Goal: Transaction & Acquisition: Register for event/course

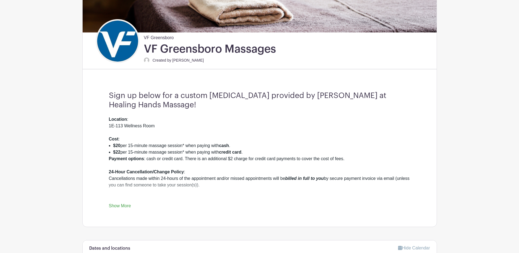
scroll to position [137, 0]
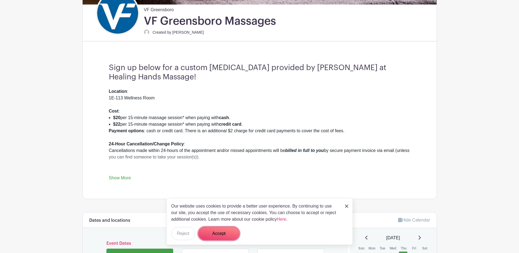
click at [215, 233] on button "Accept" at bounding box center [218, 233] width 41 height 13
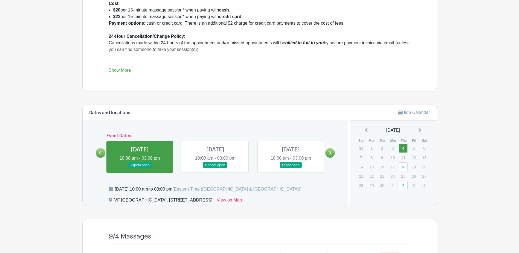
scroll to position [274, 0]
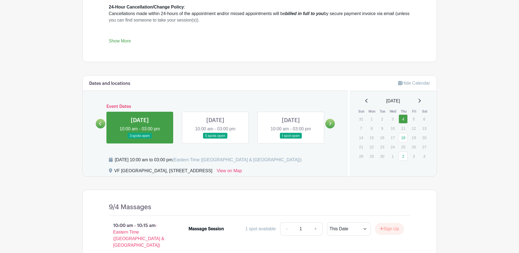
click at [140, 139] on link at bounding box center [140, 139] width 0 height 0
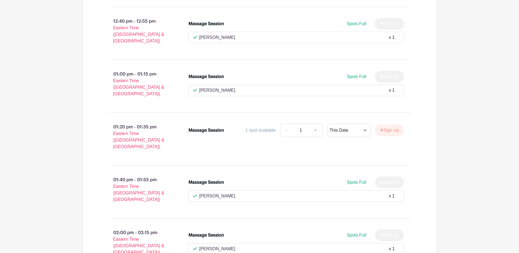
scroll to position [937, 0]
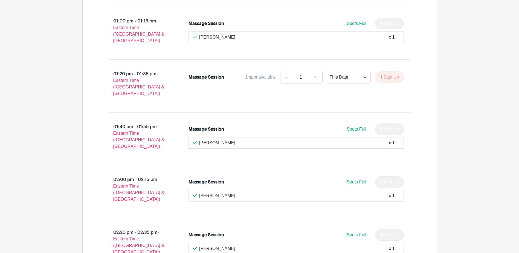
scroll to position [903, 0]
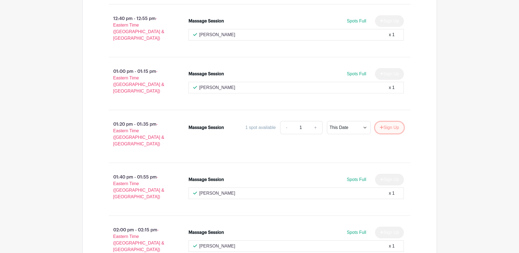
click at [386, 122] on button "Sign Up" at bounding box center [389, 127] width 29 height 11
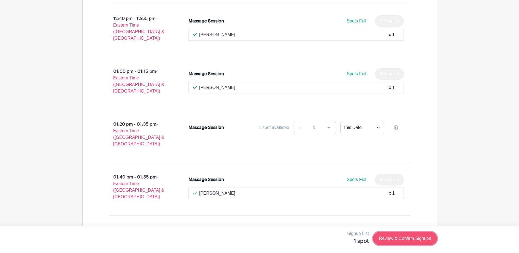
click at [388, 236] on link "Review & Confirm Signups" at bounding box center [404, 238] width 63 height 13
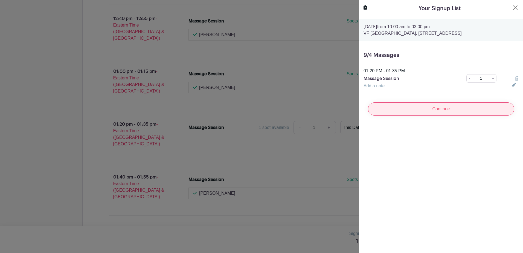
click at [427, 115] on input "Continue" at bounding box center [441, 108] width 146 height 13
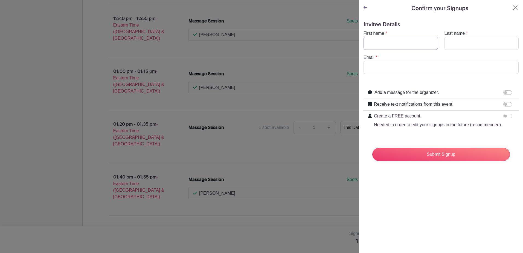
click at [377, 40] on input "First name" at bounding box center [401, 43] width 74 height 13
type input "[PERSON_NAME]"
type input "Norton"
type input "[PERSON_NAME][EMAIL_ADDRESS][DOMAIN_NAME]"
click at [506, 91] on input "Add a message for the organizer." at bounding box center [507, 92] width 9 height 4
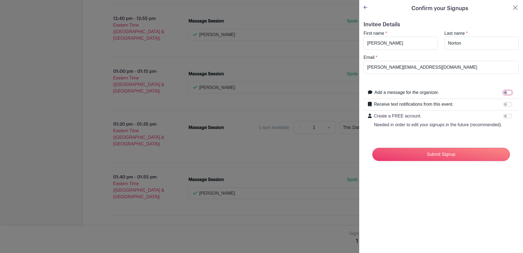
checkbox input "true"
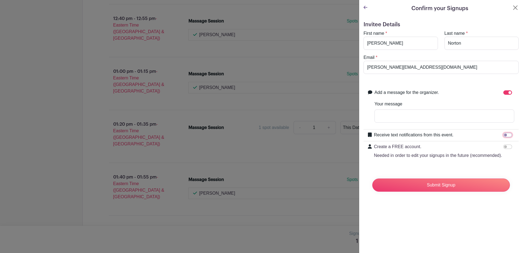
click at [504, 135] on input "Receive text notifications from this event." at bounding box center [507, 135] width 9 height 4
checkbox input "true"
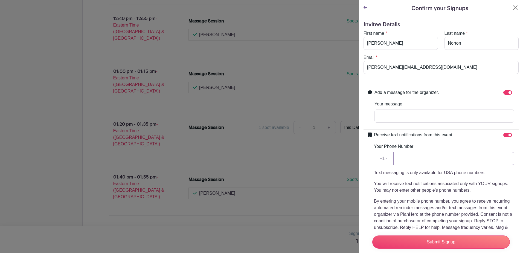
click at [412, 157] on input "Your Phone Number" at bounding box center [453, 158] width 121 height 13
click at [503, 92] on input "Add a message for the organizer." at bounding box center [507, 92] width 9 height 4
checkbox input "false"
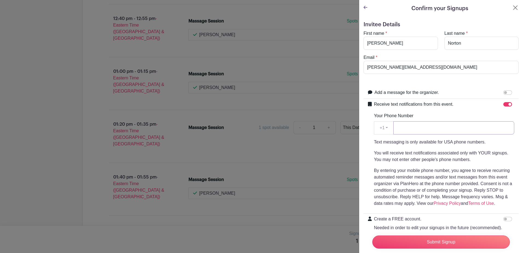
click at [402, 129] on input "Your Phone Number" at bounding box center [453, 127] width 121 height 13
type input "[PHONE_NUMBER]"
click at [454, 238] on input "Submit Signup" at bounding box center [441, 241] width 138 height 13
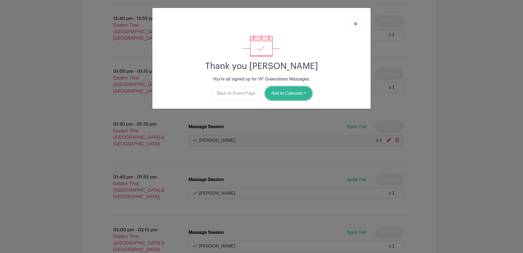
click at [284, 95] on button "Add to Calendar" at bounding box center [288, 93] width 47 height 13
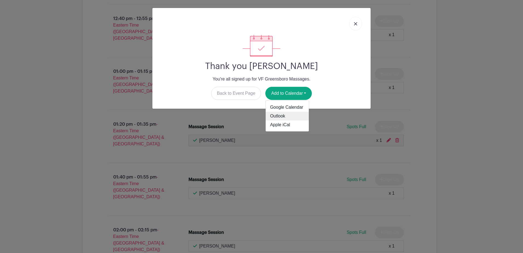
click at [283, 114] on link "Outlook" at bounding box center [287, 116] width 43 height 9
click at [355, 24] on img at bounding box center [355, 23] width 3 height 3
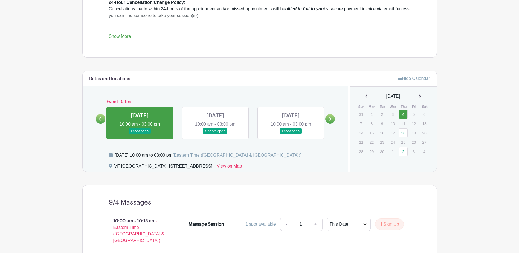
scroll to position [356, 0]
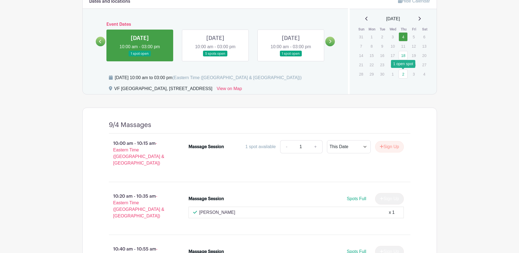
click at [405, 73] on link "2" at bounding box center [403, 73] width 9 height 9
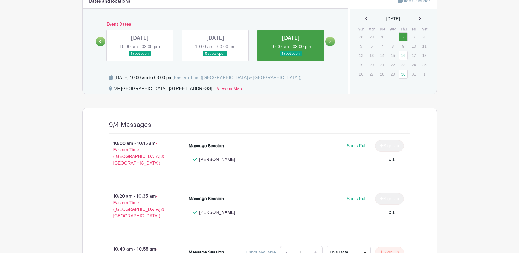
click at [291, 57] on link at bounding box center [291, 57] width 0 height 0
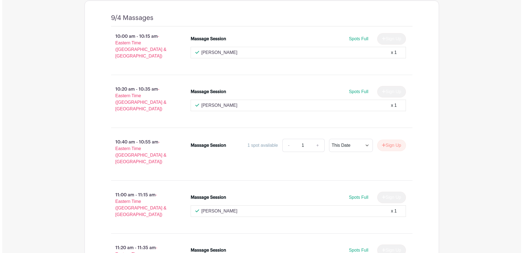
scroll to position [520, 0]
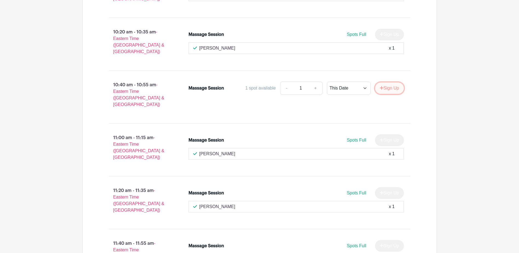
click at [388, 82] on button "Sign Up" at bounding box center [389, 87] width 29 height 11
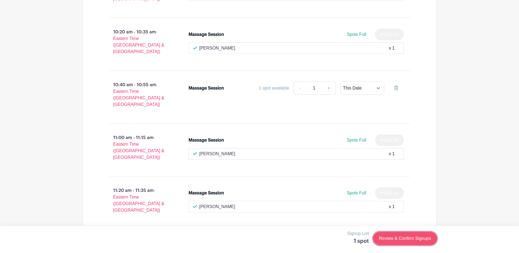
click at [404, 237] on link "Review & Confirm Signups" at bounding box center [404, 238] width 63 height 13
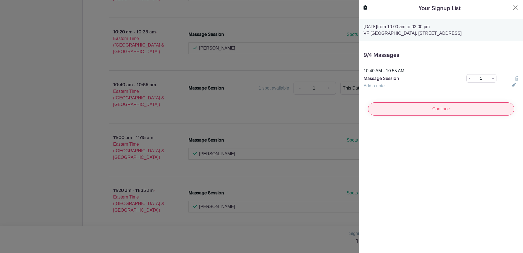
click at [430, 115] on input "Continue" at bounding box center [441, 108] width 146 height 13
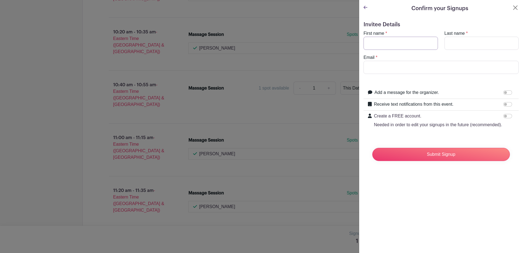
click at [382, 45] on input "First name" at bounding box center [401, 43] width 74 height 13
type input "[PERSON_NAME]"
type input "norton"
type input "[PERSON_NAME][EMAIL_ADDRESS][DOMAIN_NAME]"
click at [508, 103] on div at bounding box center [508, 104] width 11 height 7
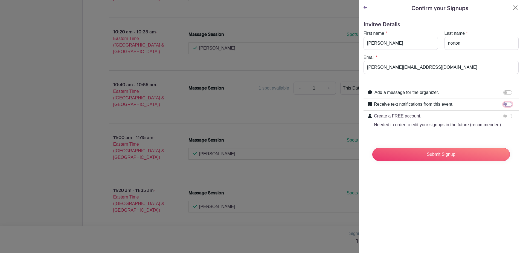
click at [504, 104] on input "Receive text notifications from this event." at bounding box center [507, 104] width 9 height 4
checkbox input "true"
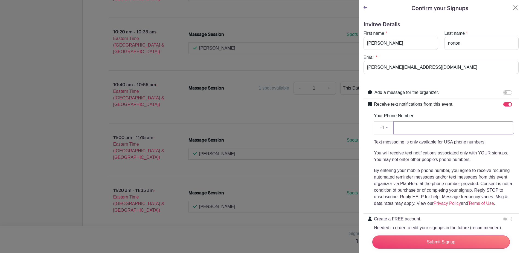
drag, startPoint x: 419, startPoint y: 123, endPoint x: 419, endPoint y: 127, distance: 3.3
click at [419, 125] on input "Your Phone Number" at bounding box center [453, 127] width 121 height 13
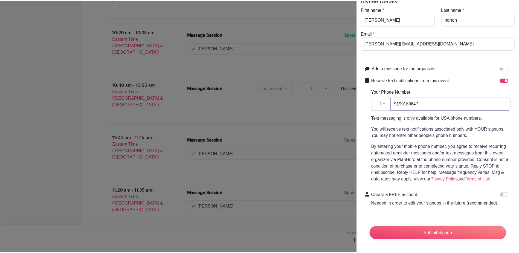
scroll to position [35, 0]
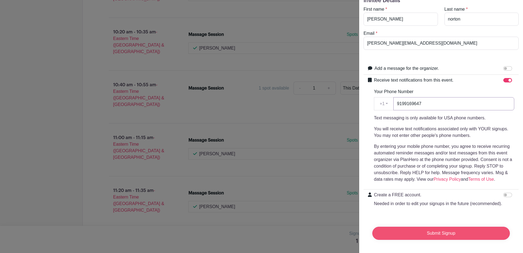
type input "9199169647"
click at [421, 228] on input "Submit Signup" at bounding box center [441, 233] width 138 height 13
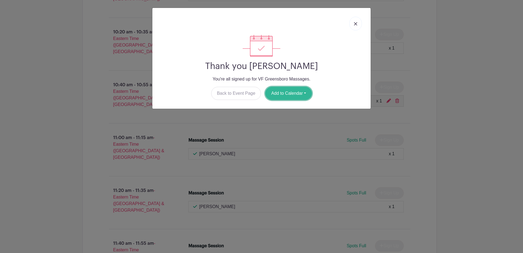
click at [295, 93] on button "Add to Calendar" at bounding box center [288, 93] width 47 height 13
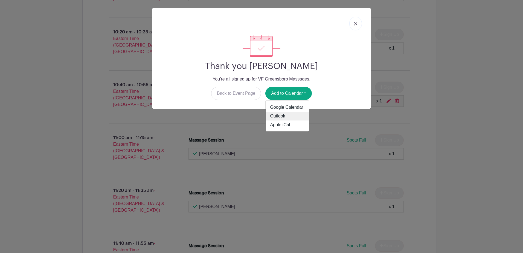
click at [283, 115] on link "Outlook" at bounding box center [287, 116] width 43 height 9
click at [354, 25] on link at bounding box center [355, 24] width 13 height 14
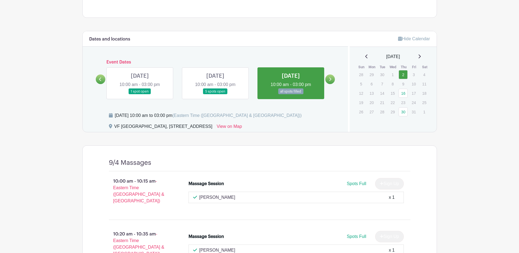
scroll to position [246, 0]
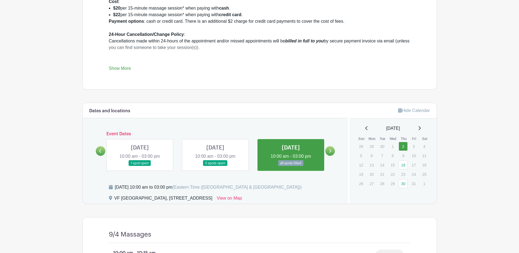
click at [332, 152] on link at bounding box center [330, 151] width 10 height 10
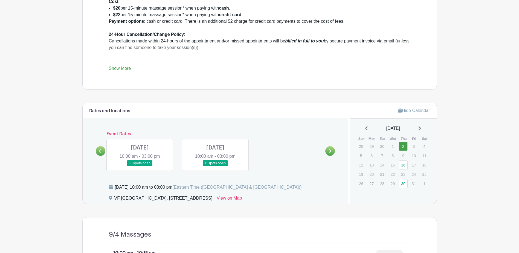
click at [140, 166] on link at bounding box center [140, 166] width 0 height 0
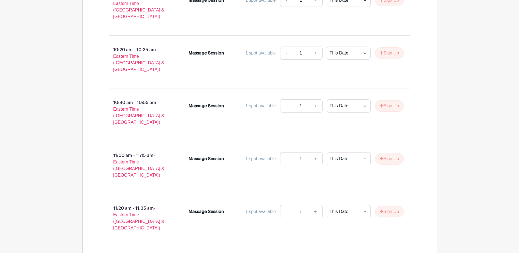
scroll to position [515, 0]
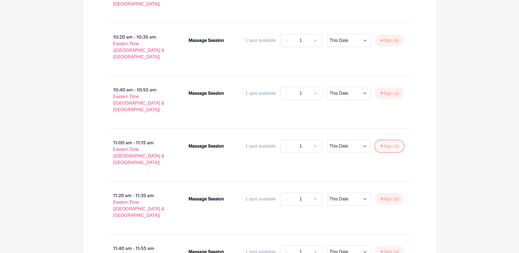
click at [387, 140] on button "Sign Up" at bounding box center [389, 145] width 29 height 11
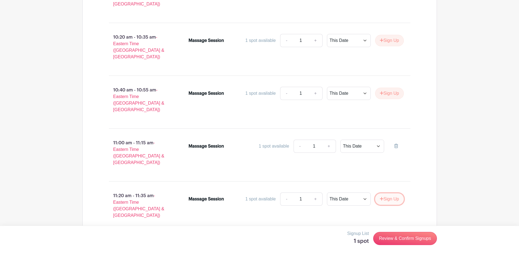
click at [385, 193] on button "Sign Up" at bounding box center [389, 198] width 29 height 11
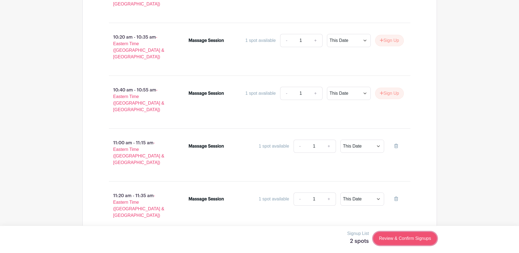
click at [414, 236] on link "Review & Confirm Signups" at bounding box center [404, 238] width 63 height 13
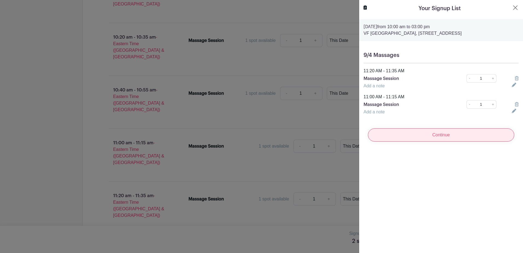
click at [439, 138] on input "Continue" at bounding box center [441, 134] width 146 height 13
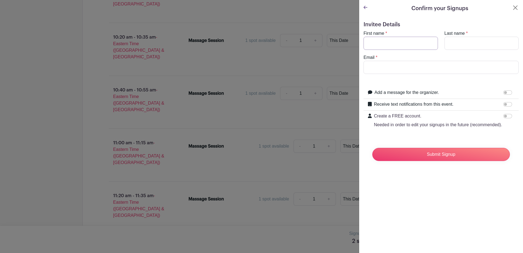
click at [373, 45] on input "First name" at bounding box center [401, 43] width 74 height 13
type input "[PERSON_NAME]"
type input "Norton"
type input "[PERSON_NAME][EMAIL_ADDRESS][DOMAIN_NAME]"
click at [503, 105] on input "Receive text notifications from this event." at bounding box center [507, 104] width 9 height 4
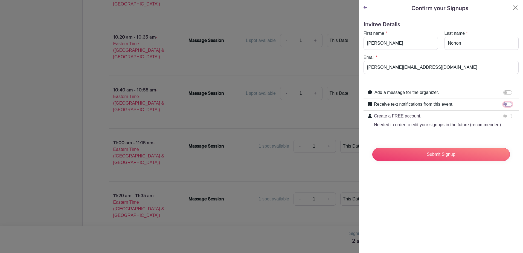
checkbox input "true"
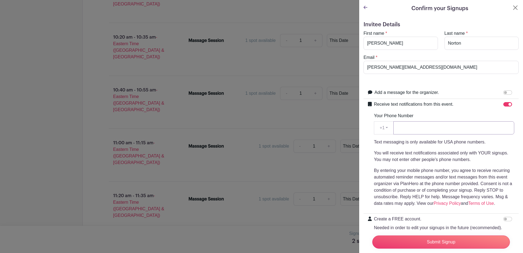
click at [413, 130] on input "Your Phone Number" at bounding box center [453, 127] width 121 height 13
type input "9199169647"
click at [436, 239] on input "Submit Signup" at bounding box center [441, 241] width 138 height 13
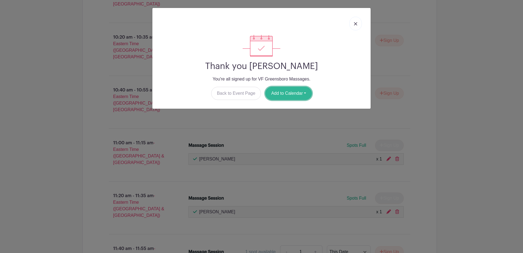
click at [307, 89] on button "Add to Calendar" at bounding box center [288, 93] width 47 height 13
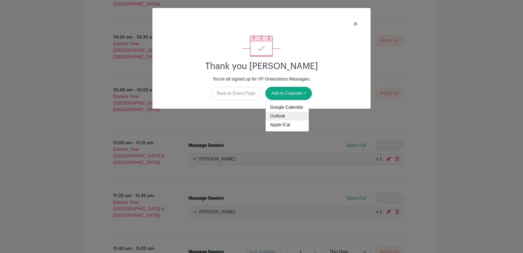
click at [282, 113] on link "Outlook" at bounding box center [287, 116] width 43 height 9
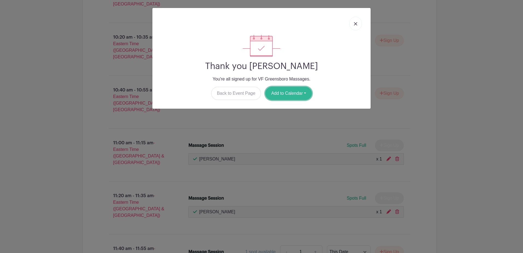
click at [274, 96] on button "Add to Calendar" at bounding box center [288, 93] width 47 height 13
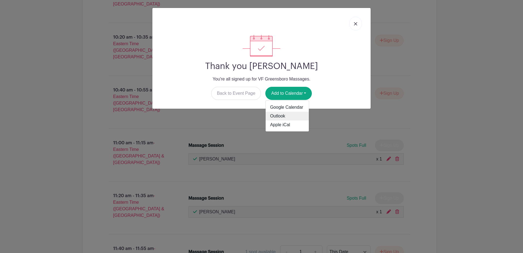
click at [274, 113] on link "Outlook" at bounding box center [287, 116] width 43 height 9
click at [494, 34] on div "Thank you [PERSON_NAME] You're all signed up for VF Greensboro Massages. Back t…" at bounding box center [261, 126] width 523 height 253
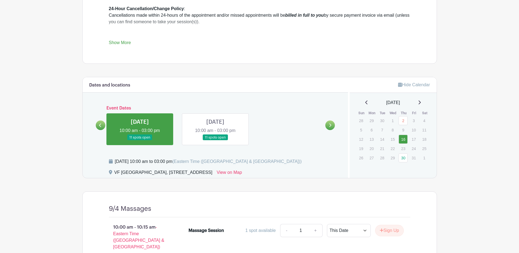
scroll to position [268, 0]
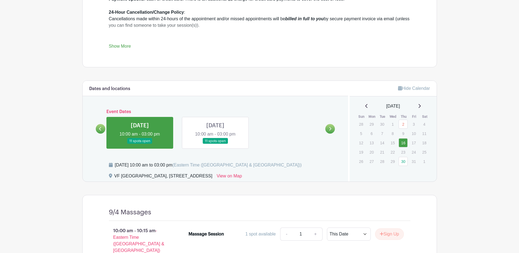
click at [215, 144] on link at bounding box center [215, 144] width 0 height 0
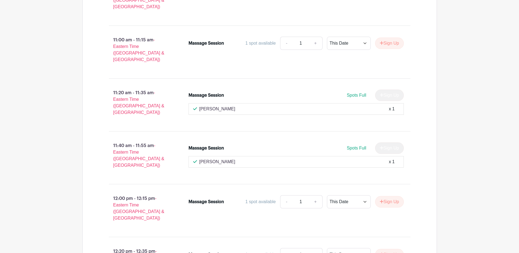
scroll to position [654, 0]
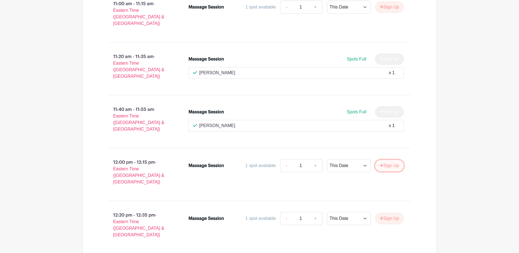
click at [392, 160] on button "Sign Up" at bounding box center [389, 165] width 29 height 11
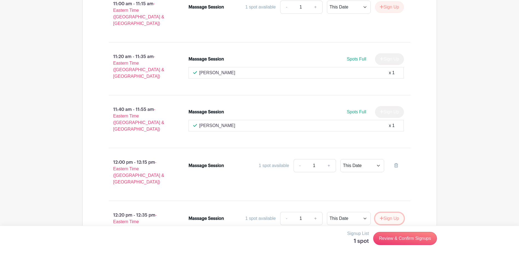
click at [388, 213] on button "Sign Up" at bounding box center [389, 218] width 29 height 11
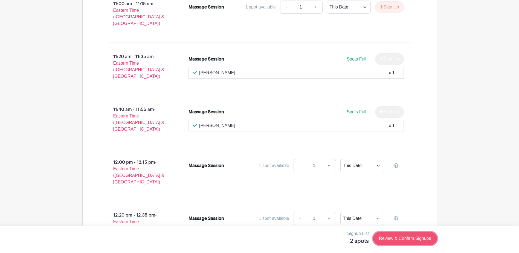
click at [386, 239] on link "Review & Confirm Signups" at bounding box center [404, 238] width 63 height 13
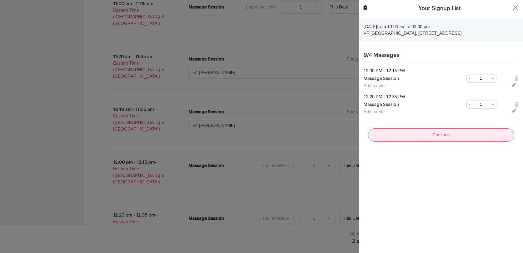
click at [442, 140] on input "Continue" at bounding box center [441, 134] width 146 height 13
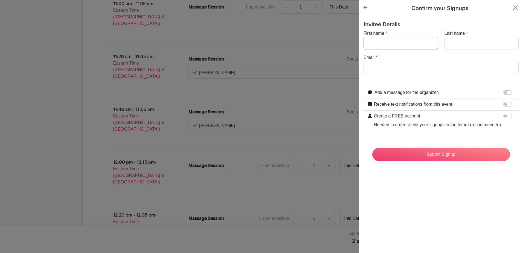
click at [380, 45] on input "First name" at bounding box center [401, 43] width 74 height 13
type input "[PERSON_NAME]"
type input "NOrton"
type input "[PERSON_NAME][EMAIL_ADDRESS][DOMAIN_NAME]"
click at [503, 104] on input "Receive text notifications from this event." at bounding box center [507, 104] width 9 height 4
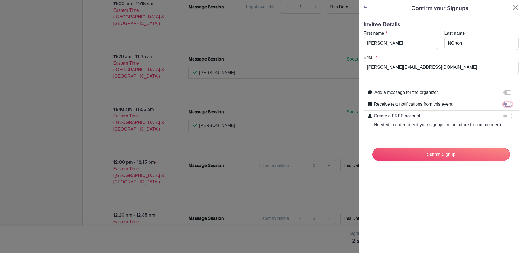
checkbox input "true"
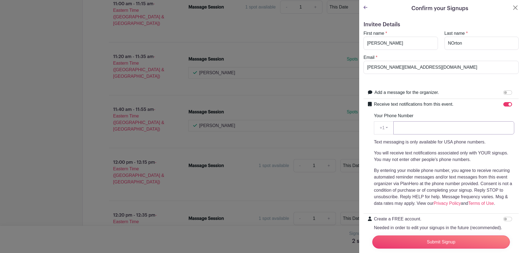
click at [418, 126] on input "Your Phone Number" at bounding box center [453, 127] width 121 height 13
type input "9199169647"
click at [415, 241] on input "Submit Signup" at bounding box center [441, 241] width 138 height 13
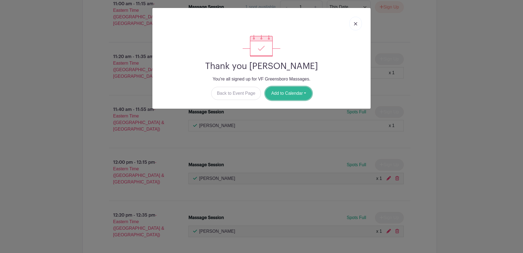
click at [302, 91] on button "Add to Calendar" at bounding box center [288, 93] width 47 height 13
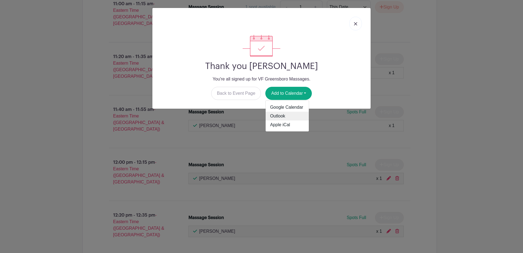
click at [286, 113] on link "Outlook" at bounding box center [287, 116] width 43 height 9
click at [354, 22] on link at bounding box center [355, 24] width 13 height 14
